Goal: Task Accomplishment & Management: Complete application form

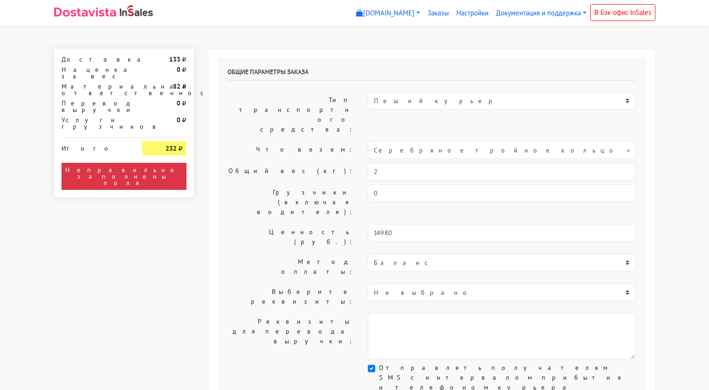
select select "11:00"
select select "21:00"
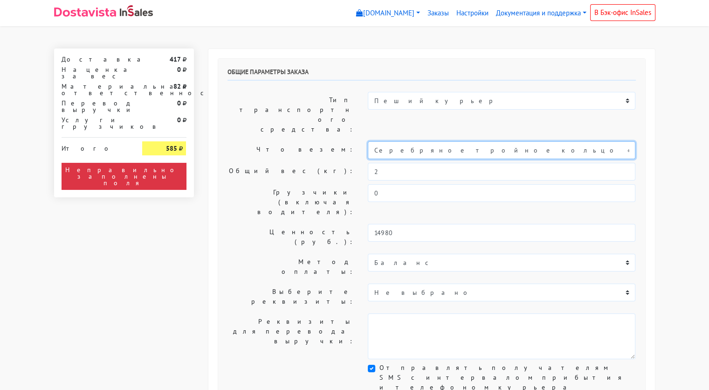
click at [462, 141] on input "Серебряное тройное кольцо «Лед» с гранью (18)" at bounding box center [502, 150] width 268 height 18
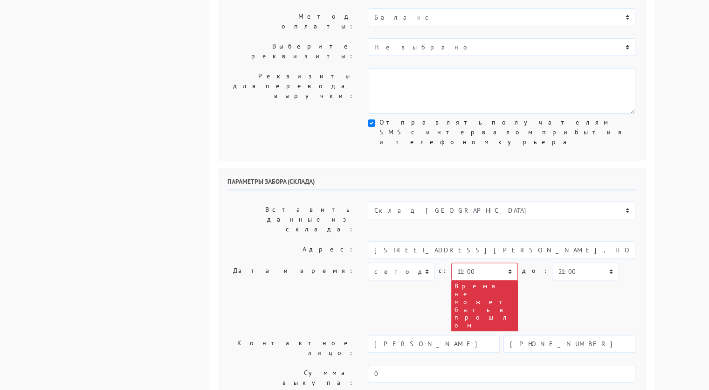
scroll to position [242, 0]
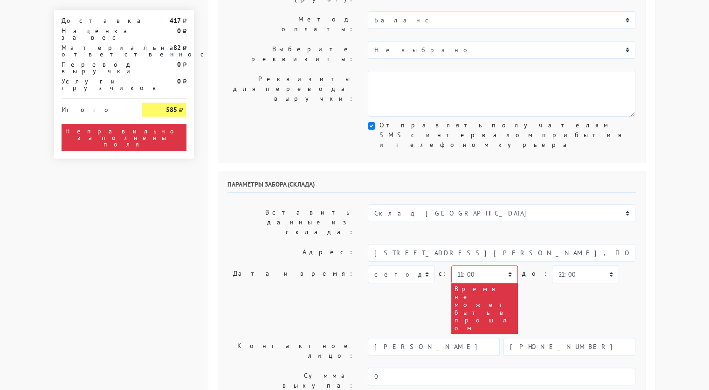
type input "украшение"
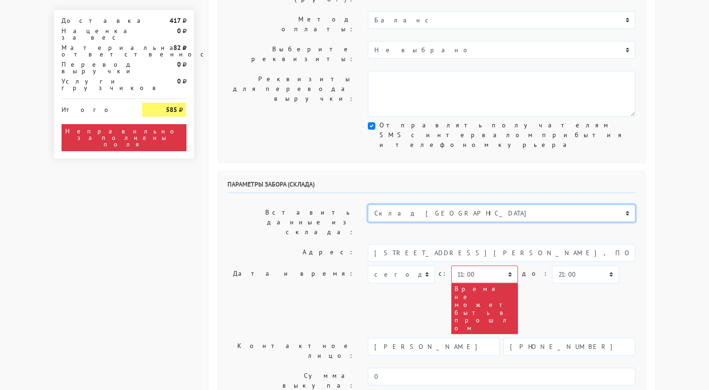
click at [448, 204] on select "Склад [GEOGRAPHIC_DATA] Склад [GEOGRAPHIC_DATA] [GEOGRAPHIC_DATA][PERSON_NAME] …" at bounding box center [502, 213] width 268 height 18
select select "1019"
click at [368, 204] on select "Склад [GEOGRAPHIC_DATA] Склад [GEOGRAPHIC_DATA] [GEOGRAPHIC_DATA][PERSON_NAME] …" at bounding box center [502, 213] width 268 height 18
type input "[STREET_ADDRESS][PERSON_NAME]"
type input "89251806702"
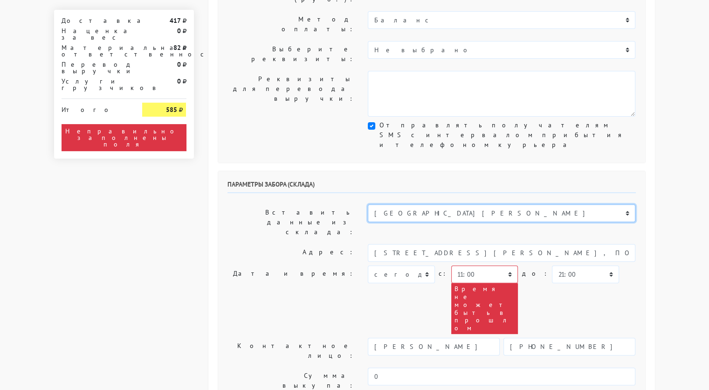
type textarea "Магазин серебряных украшений SBLESKOM (вход со стороны [GEOGRAPHIC_DATA])"
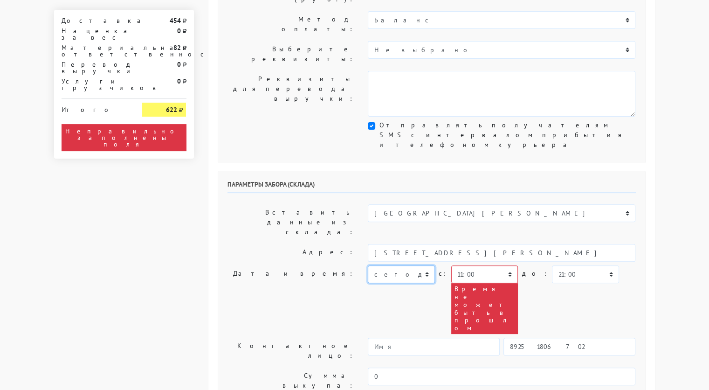
click at [424, 265] on select "[DATE] [DATE] [DATE] [DATE] [DATE] [DATE] [DATE] [DATE] [DATE]" at bounding box center [401, 274] width 67 height 18
select select "[DATE]"
click at [368, 265] on select "[DATE] [DATE] [DATE] [DATE] [DATE] [DATE] [DATE] [DATE] [DATE]" at bounding box center [401, 274] width 67 height 18
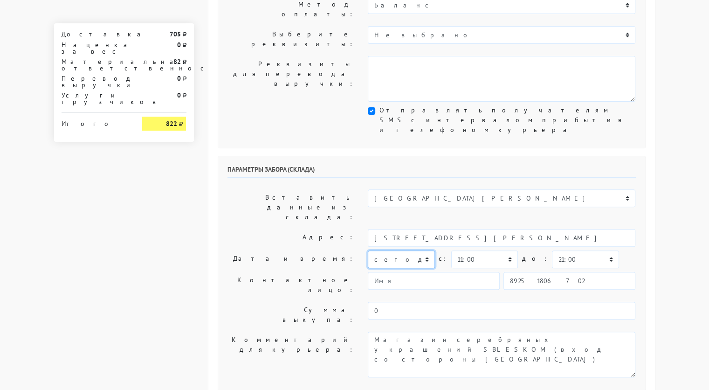
scroll to position [253, 0]
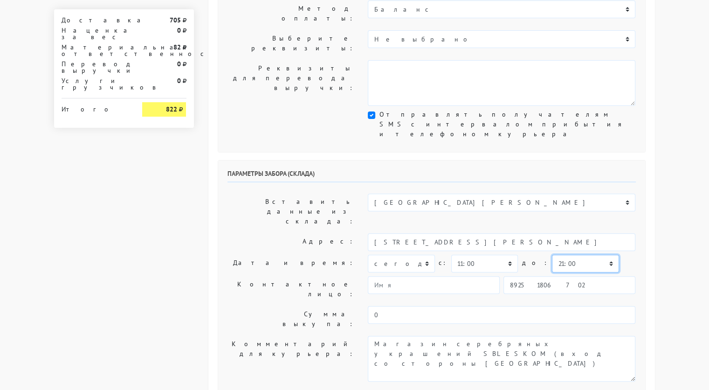
click at [557, 255] on select "00:00 00:30 01:00 01:30 02:00 02:30 03:00 03:30 04:00 04:30 05:00 05:30 06:00 0…" at bounding box center [585, 264] width 67 height 18
select select "11:30"
click at [552, 255] on select "00:00 00:30 01:00 01:30 02:00 02:30 03:00 03:30 04:00 04:30 05:00 05:30 06:00 0…" at bounding box center [585, 264] width 67 height 18
click at [555, 276] on input "89251806702" at bounding box center [570, 285] width 132 height 18
type input "9234448187"
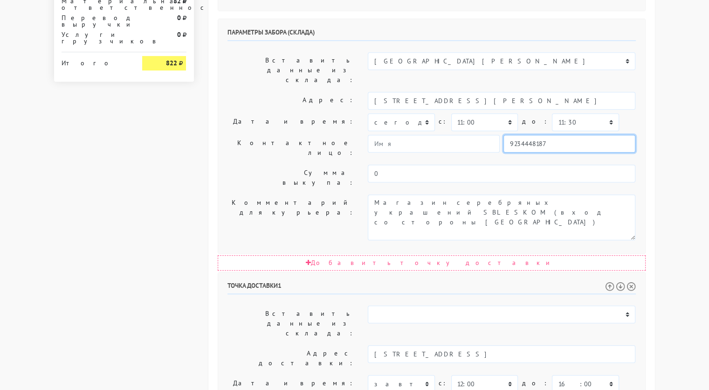
scroll to position [395, 0]
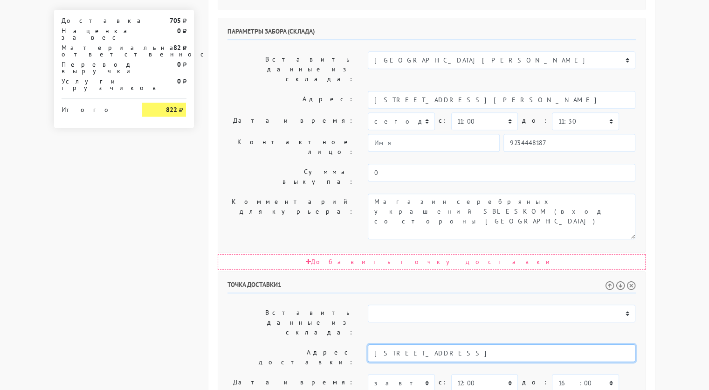
drag, startPoint x: 574, startPoint y: 211, endPoint x: 466, endPoint y: 210, distance: 107.7
click at [466, 344] on input "[STREET_ADDRESS]" at bounding box center [502, 353] width 268 height 18
click at [454, 362] on li "[STREET_ADDRESS]" at bounding box center [501, 368] width 267 height 13
type input "[STREET_ADDRESS]"
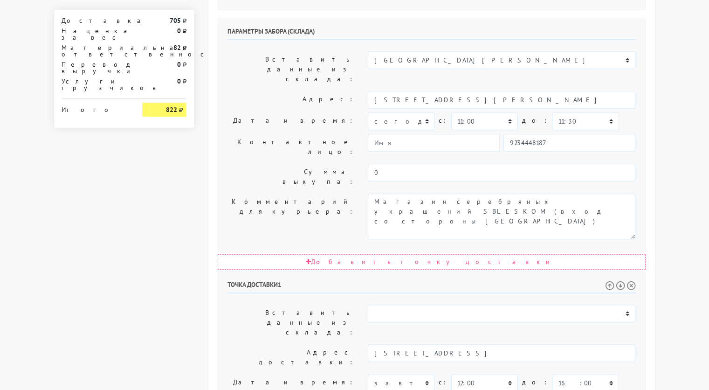
drag, startPoint x: 475, startPoint y: 289, endPoint x: 465, endPoint y: 274, distance: 17.8
paste textarea "подъезд 13, этаж 12, квартира 475"
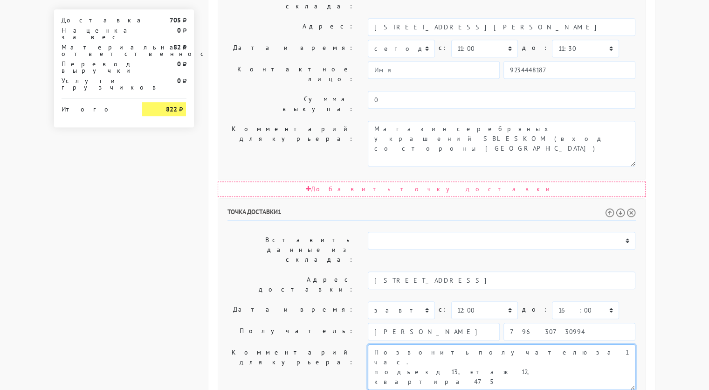
type textarea "Позвонить получателю за 1 час. подъезд 13, этаж 12, квартира 475"
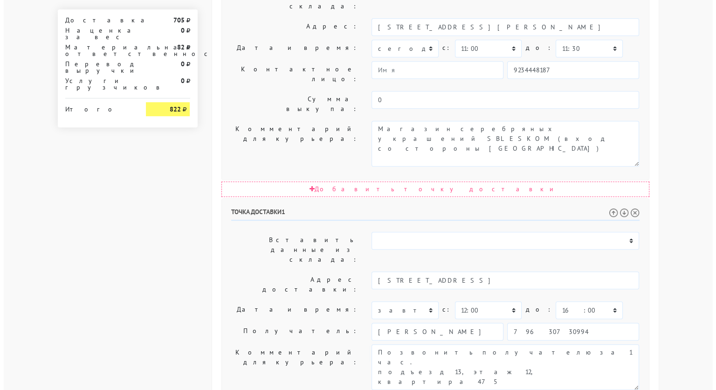
scroll to position [0, 0]
